Goal: Information Seeking & Learning: Learn about a topic

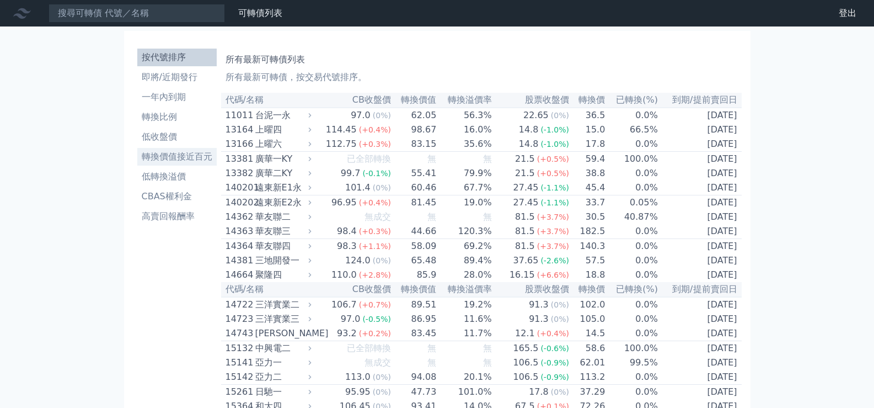
click at [170, 157] on li "轉換價值接近百元" at bounding box center [176, 156] width 79 height 13
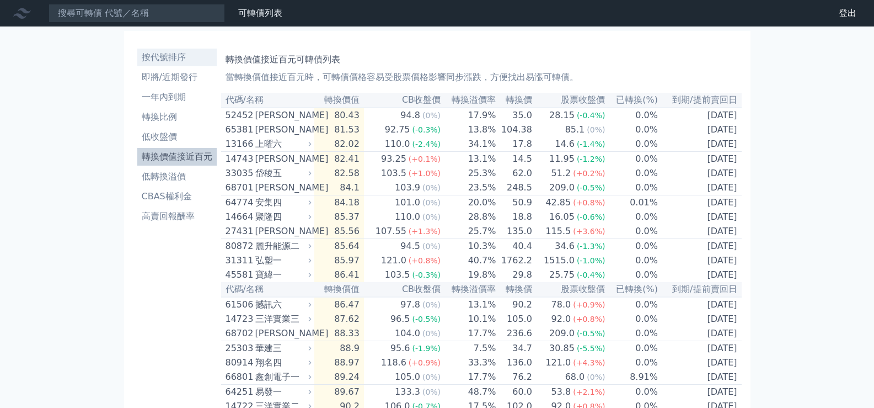
click at [159, 58] on li "按代號排序" at bounding box center [176, 57] width 79 height 13
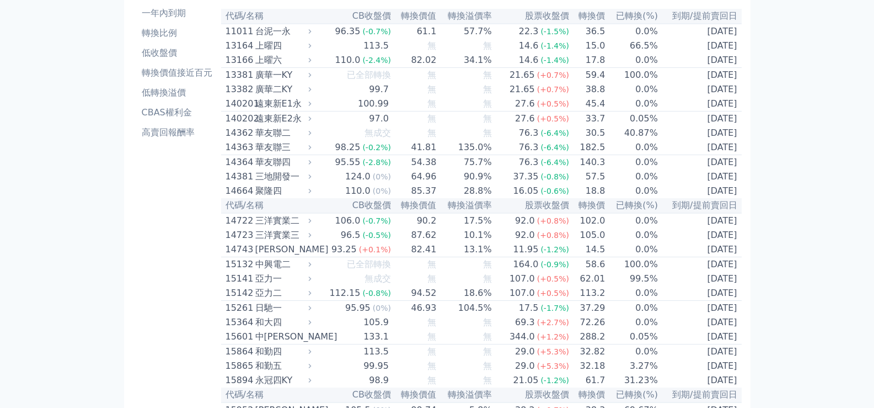
scroll to position [5, 0]
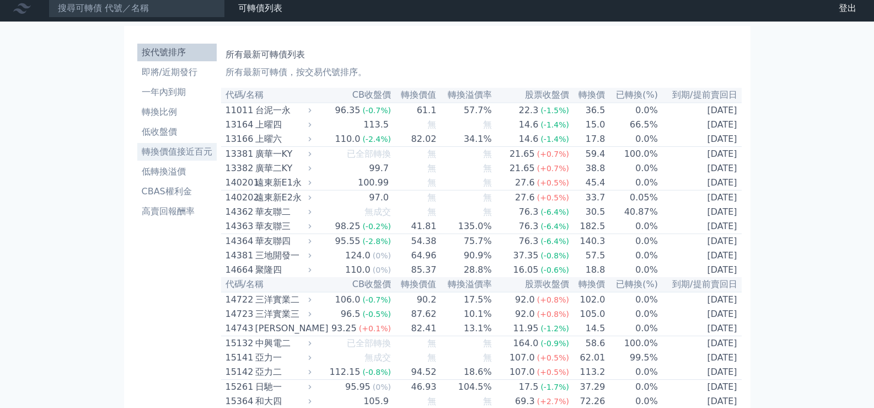
click at [179, 152] on li "轉換價值接近百元" at bounding box center [176, 151] width 79 height 13
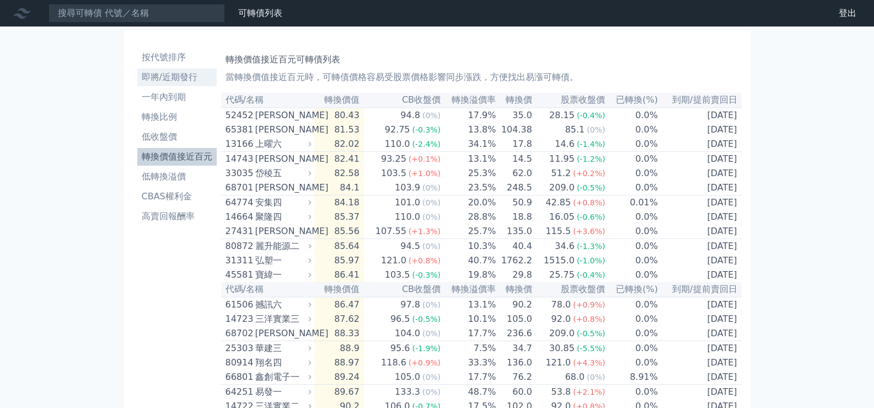
click at [182, 76] on li "即將/近期發行" at bounding box center [176, 77] width 79 height 13
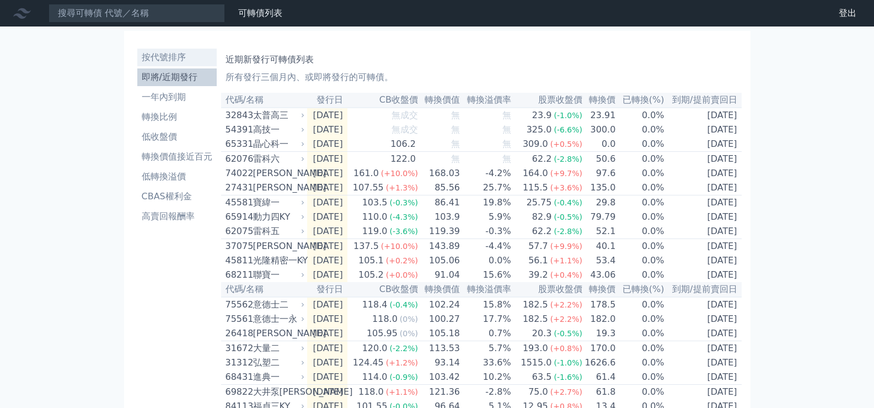
click at [172, 54] on li "按代號排序" at bounding box center [176, 57] width 79 height 13
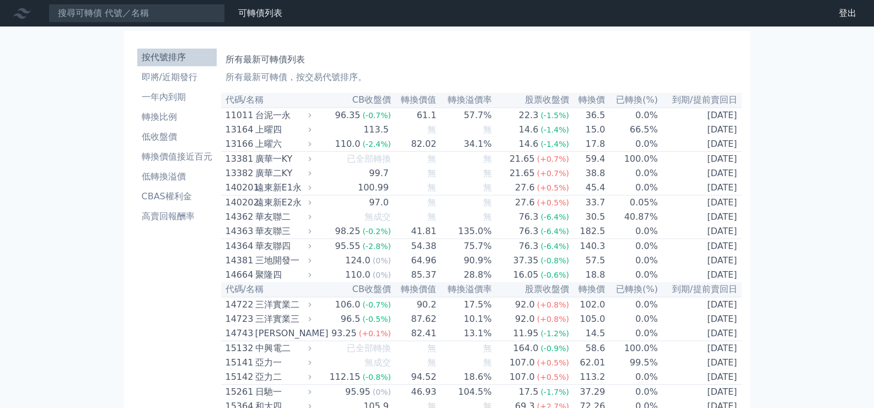
click at [238, 281] on div "14664" at bounding box center [239, 274] width 27 height 13
click at [242, 281] on div "14664" at bounding box center [239, 274] width 27 height 13
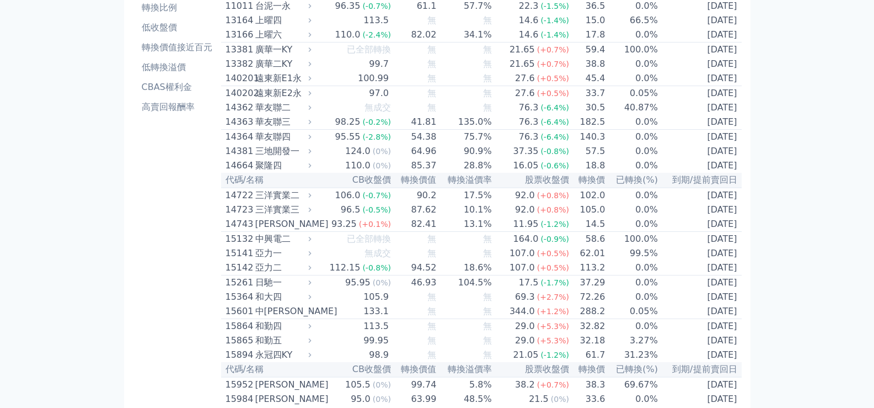
scroll to position [110, 0]
click at [240, 171] on div "14664" at bounding box center [239, 164] width 27 height 13
click at [235, 230] on div "14743" at bounding box center [239, 222] width 27 height 13
click at [312, 167] on icon at bounding box center [310, 164] width 3 height 4
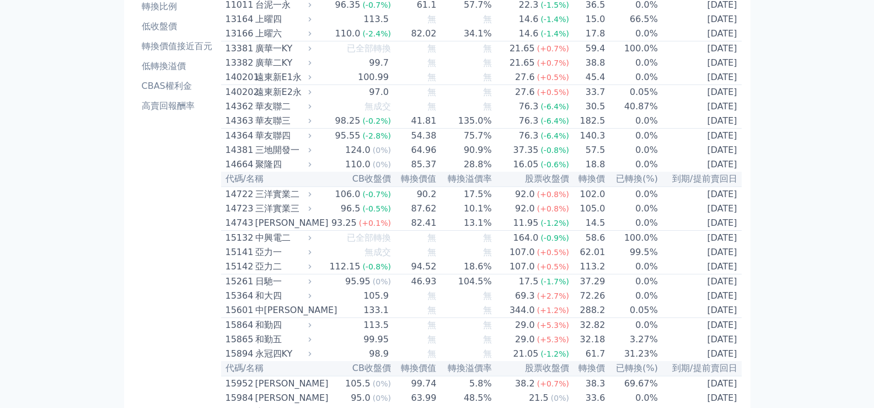
click at [240, 171] on div "14664" at bounding box center [239, 164] width 27 height 13
click at [273, 171] on div "聚隆四" at bounding box center [282, 164] width 54 height 13
click at [269, 171] on div "聚隆四" at bounding box center [282, 164] width 54 height 13
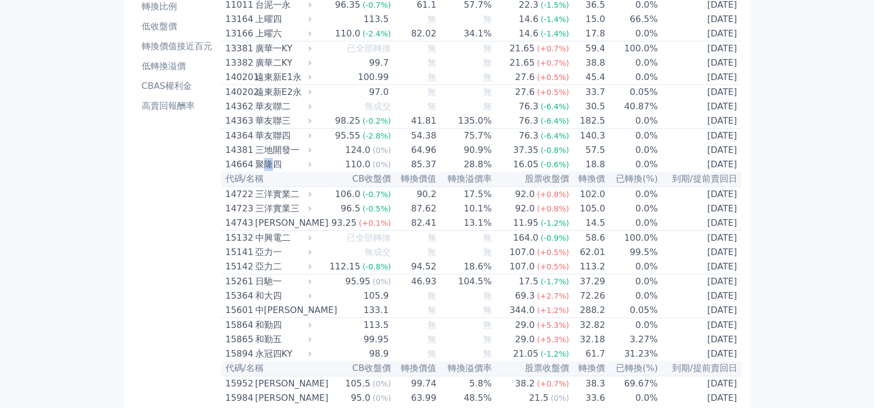
click at [269, 171] on div "聚隆四" at bounding box center [282, 164] width 54 height 13
click at [242, 171] on div "14664" at bounding box center [239, 164] width 27 height 13
click at [264, 171] on div "聚隆四" at bounding box center [282, 164] width 54 height 13
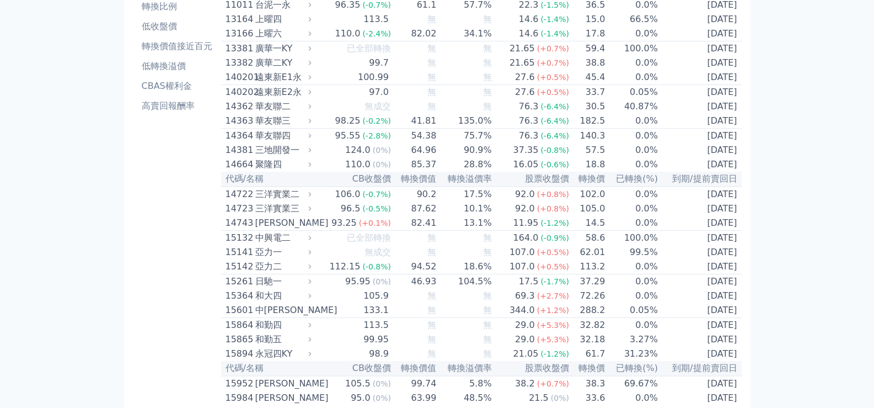
click at [272, 171] on div "聚隆四" at bounding box center [282, 164] width 54 height 13
click at [268, 171] on div "聚隆四" at bounding box center [282, 164] width 54 height 13
